Goal: Transaction & Acquisition: Purchase product/service

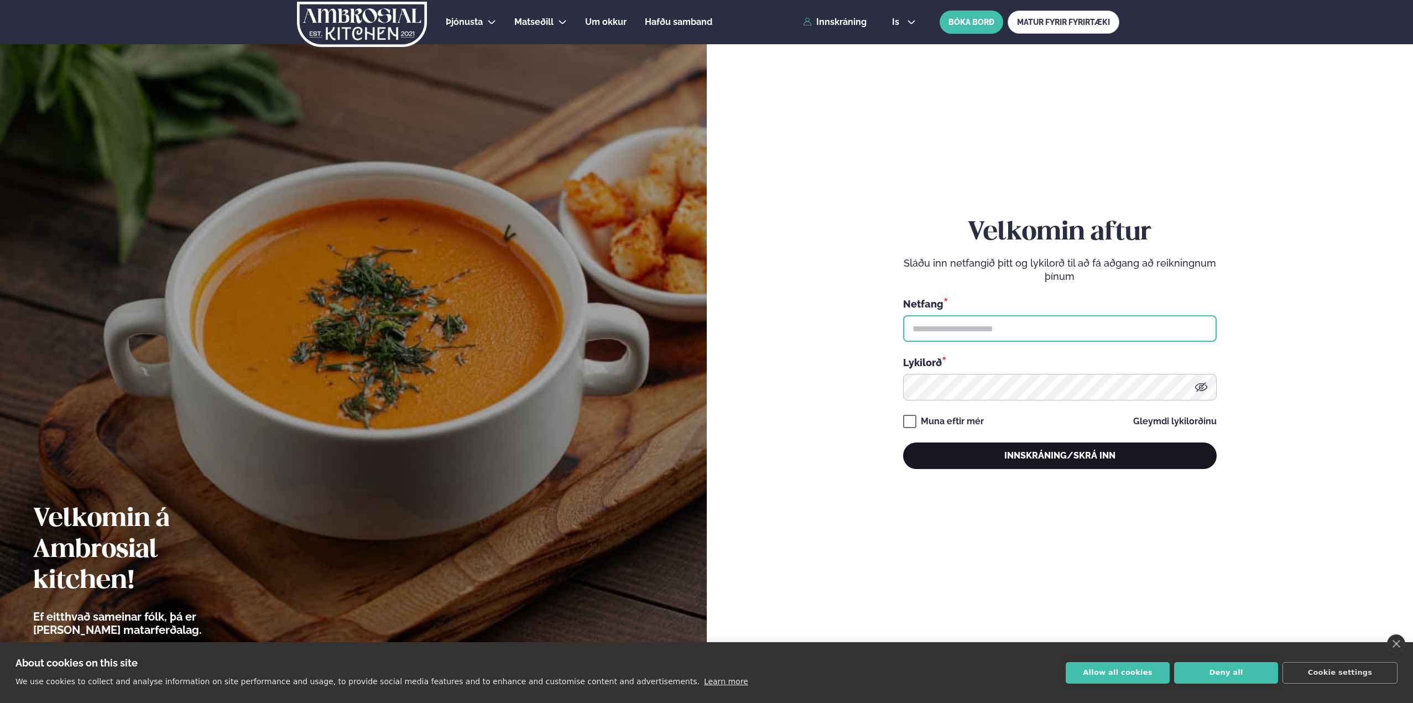
type input "**********"
click at [1009, 461] on button "Innskráning/Skrá inn" at bounding box center [1060, 455] width 314 height 27
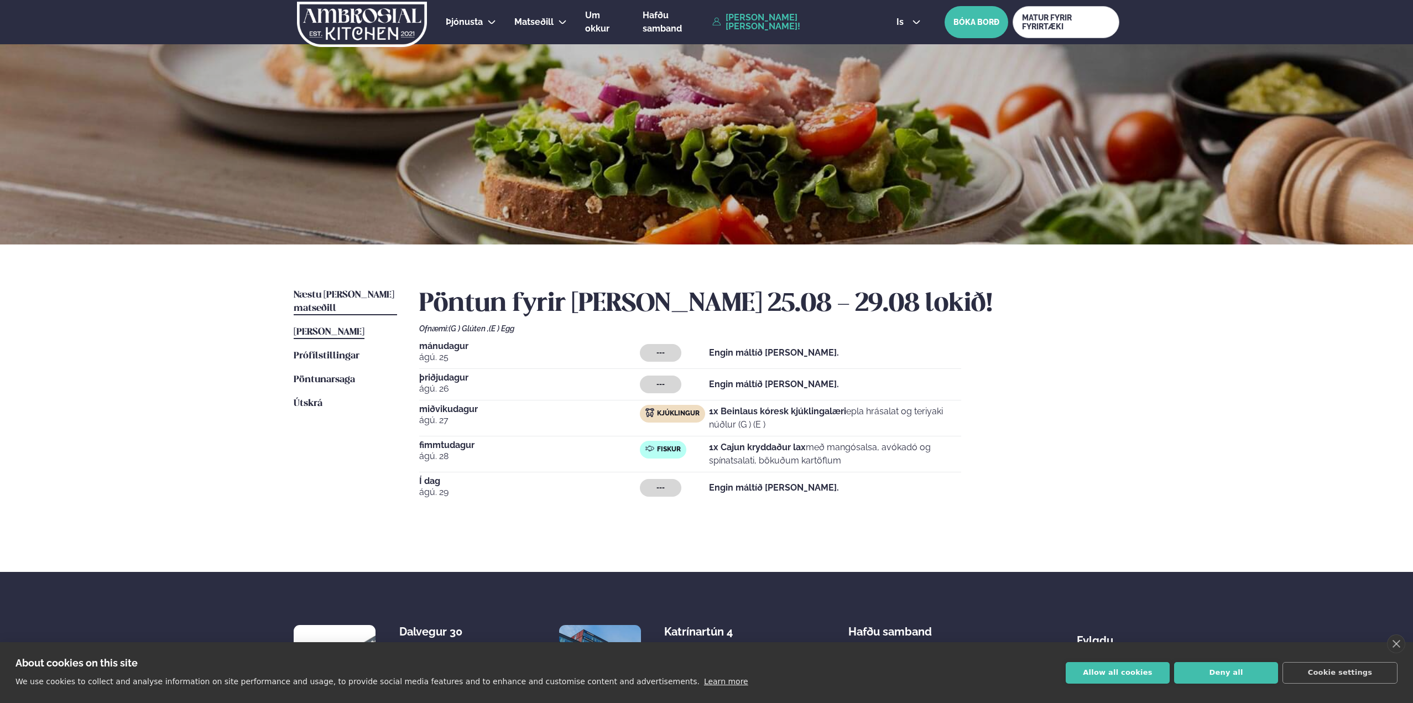
click at [337, 293] on span "Næstu [PERSON_NAME] matseðill" at bounding box center [344, 301] width 101 height 23
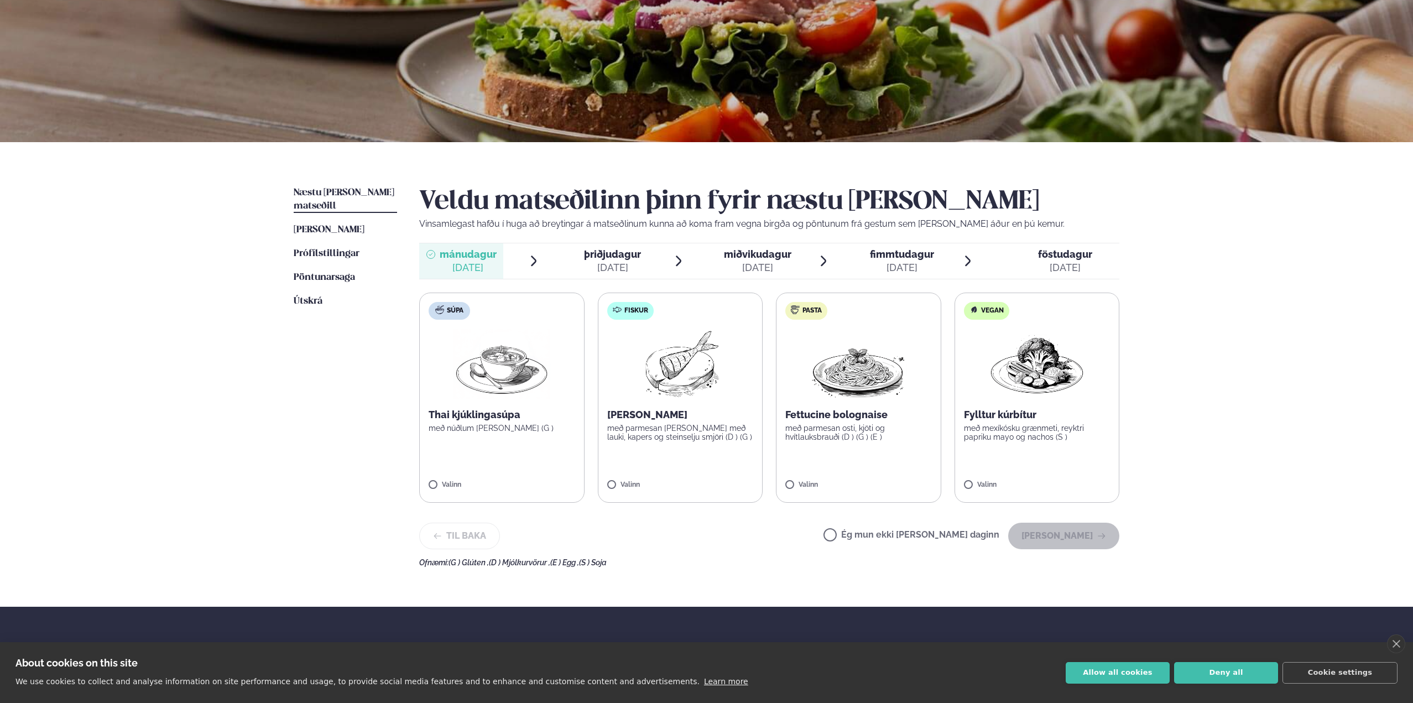
scroll to position [111, 0]
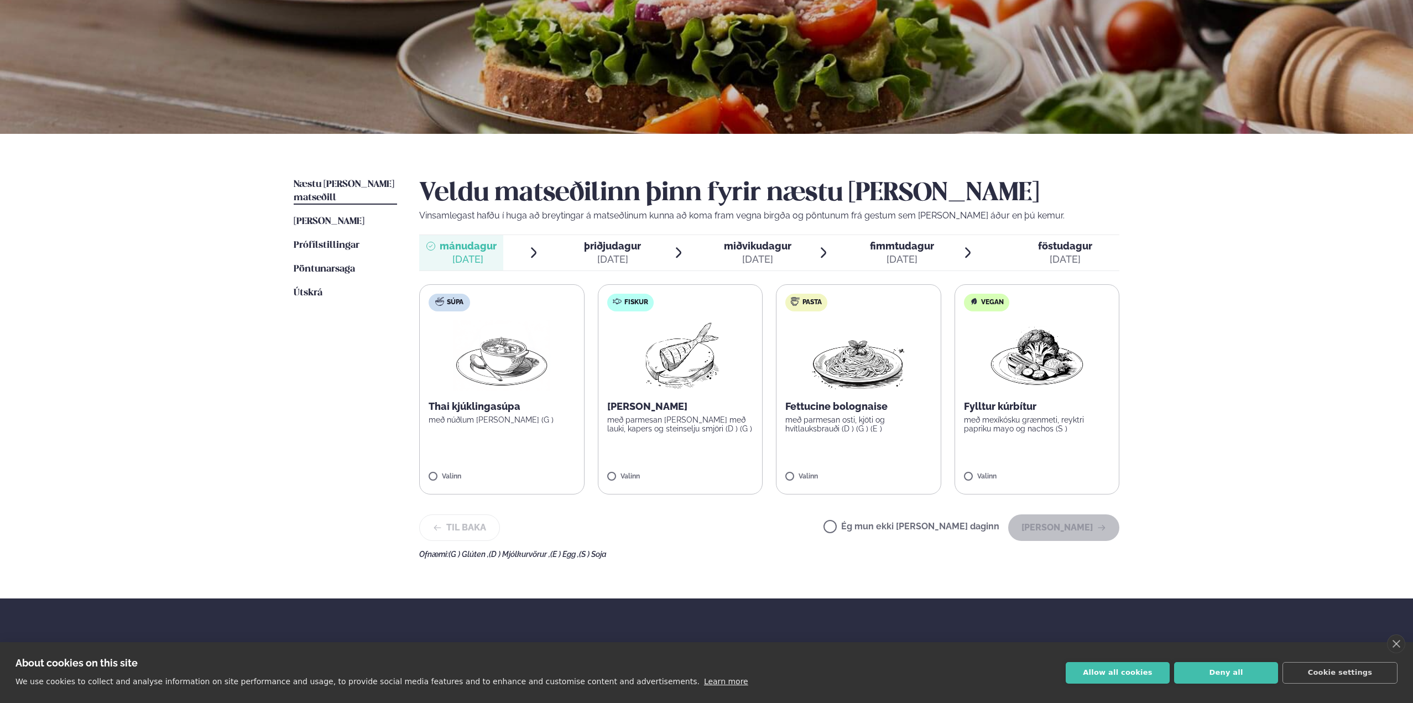
click at [747, 254] on div "[DATE]" at bounding box center [757, 259] width 67 height 13
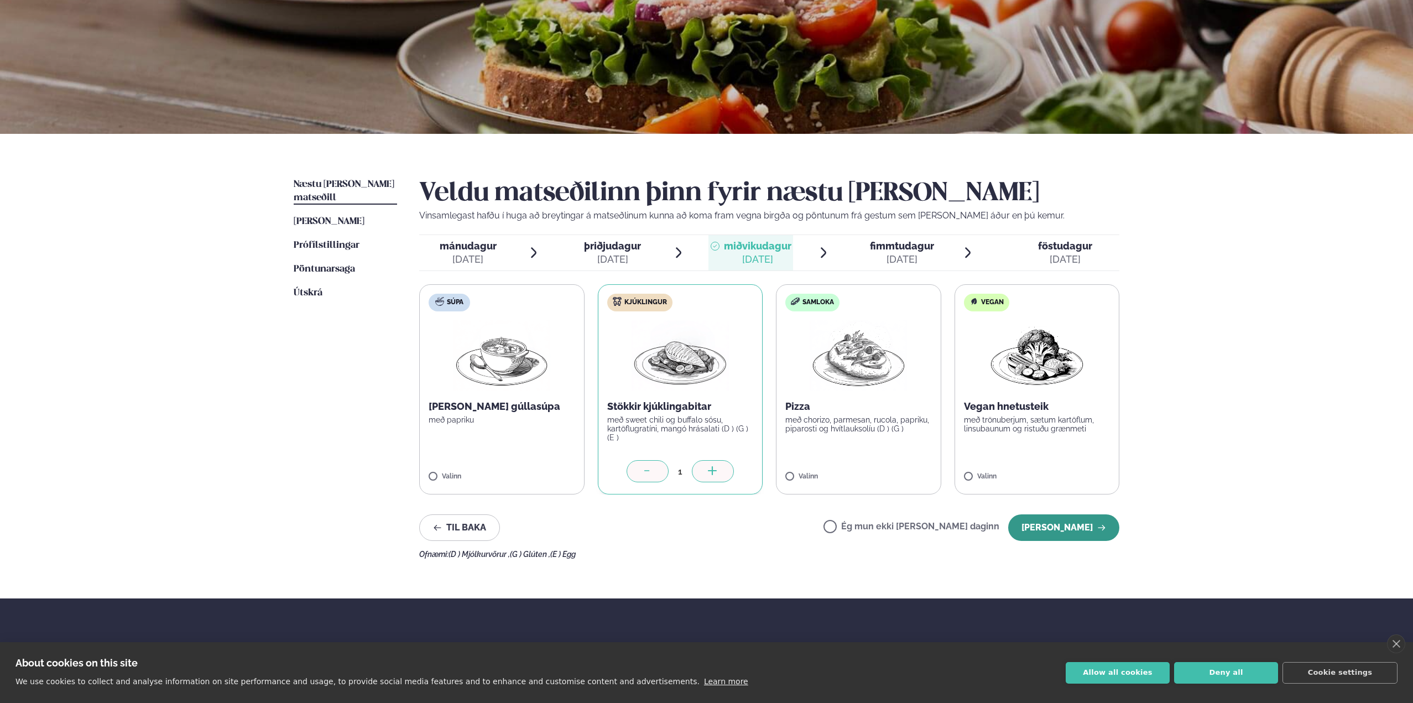
click at [1074, 522] on button "[PERSON_NAME]" at bounding box center [1063, 527] width 111 height 27
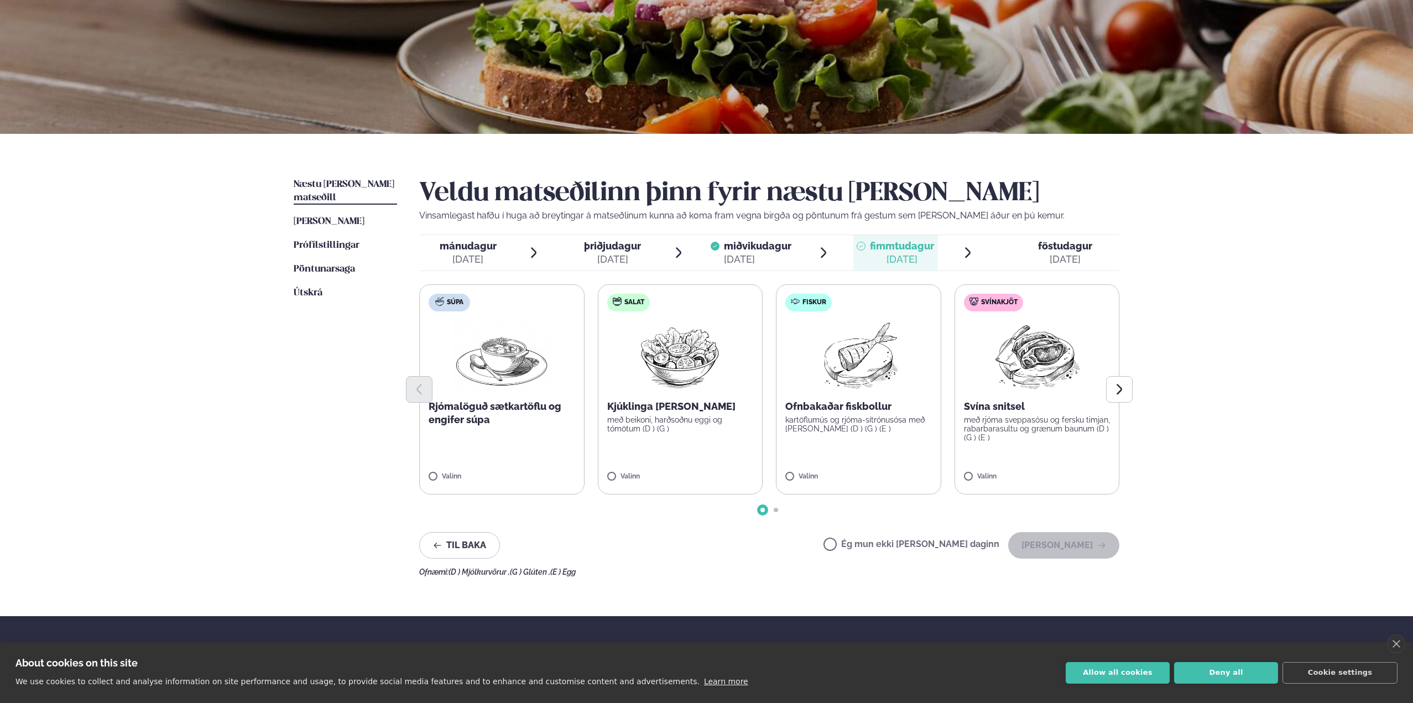
click at [786, 470] on label "Fiskur Ofnbakaðar fiskbollur kartöflumús og rjóma-sítrónusósa með [PERSON_NAME]…" at bounding box center [858, 389] width 165 height 210
click at [1098, 549] on icon "button" at bounding box center [1101, 545] width 9 height 9
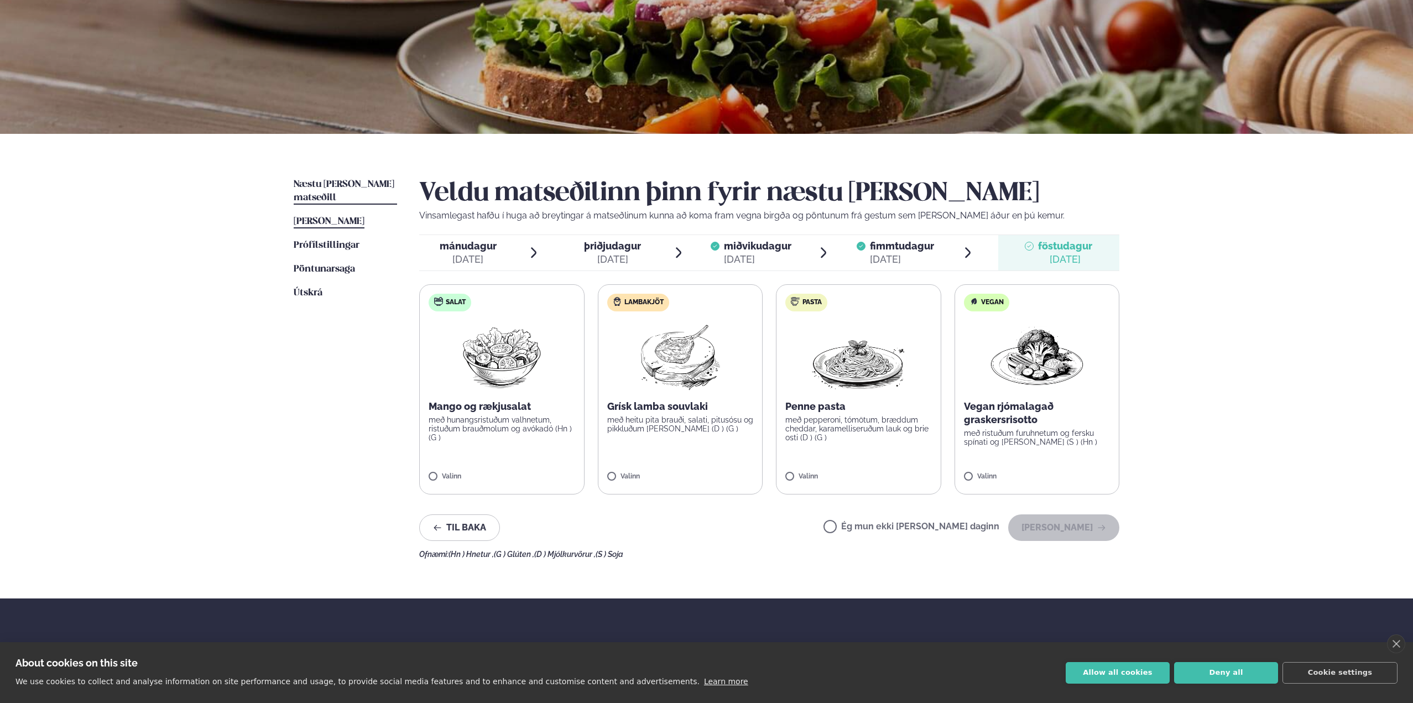
click at [340, 217] on span "[PERSON_NAME]" at bounding box center [329, 221] width 71 height 9
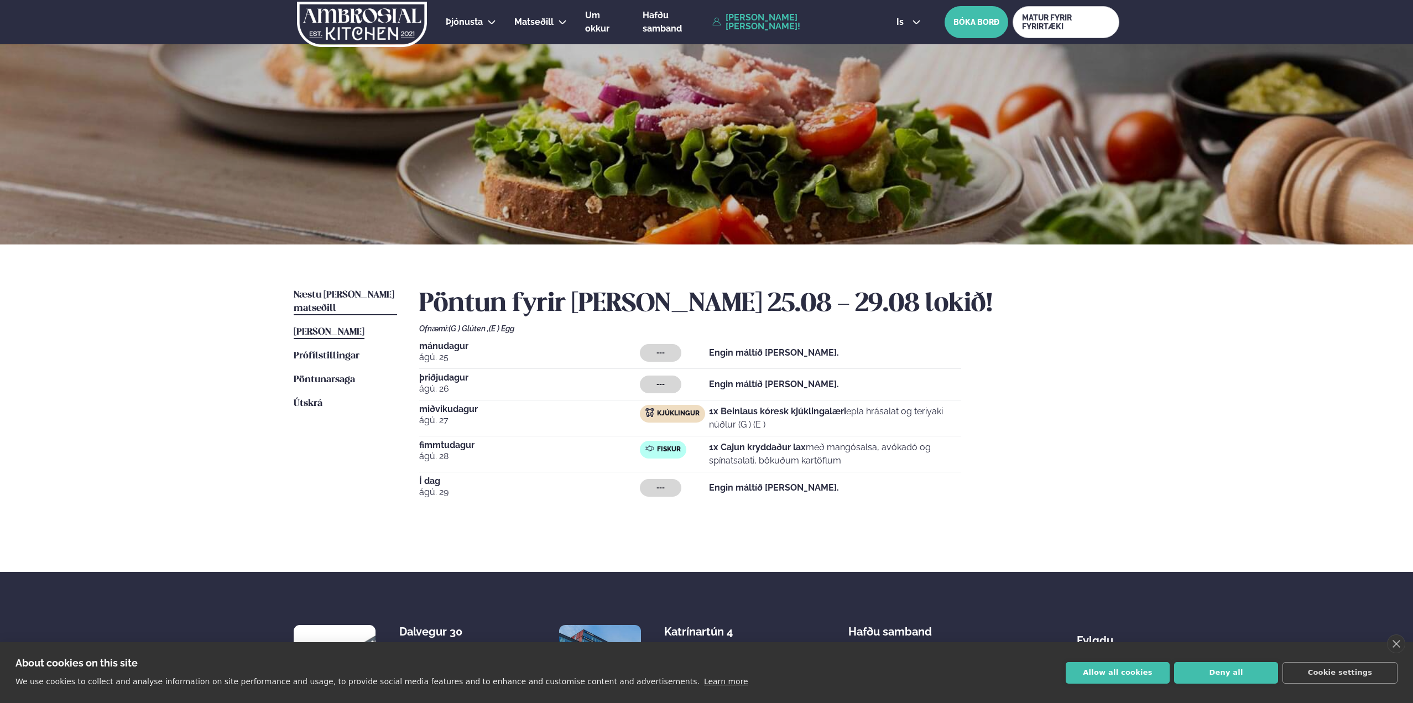
click at [340, 294] on span "Næstu [PERSON_NAME] matseðill" at bounding box center [344, 301] width 101 height 23
